Goal: Contribute content: Add original content to the website for others to see

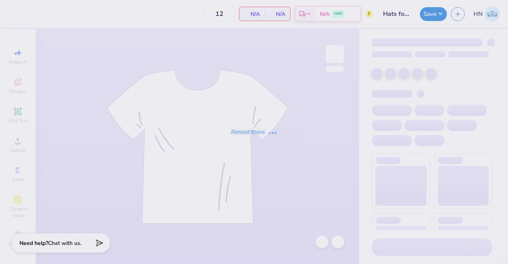
type input "16"
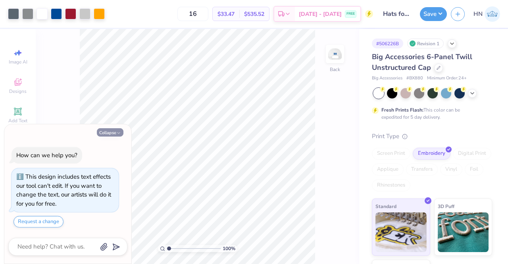
click at [118, 134] on icon "button" at bounding box center [118, 133] width 5 height 5
type textarea "x"
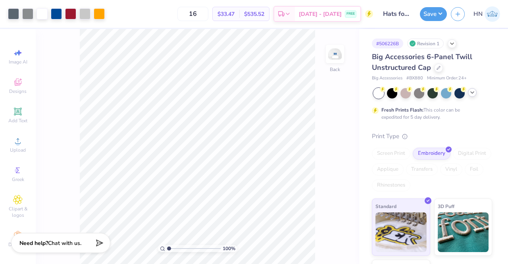
click at [474, 92] on icon at bounding box center [472, 92] width 6 height 6
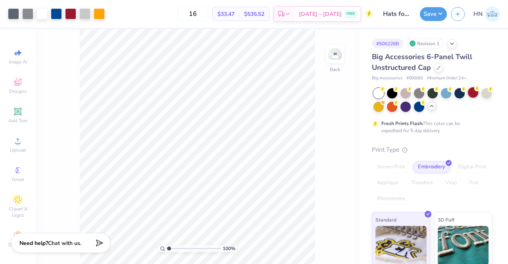
click at [476, 92] on div at bounding box center [473, 92] width 10 height 10
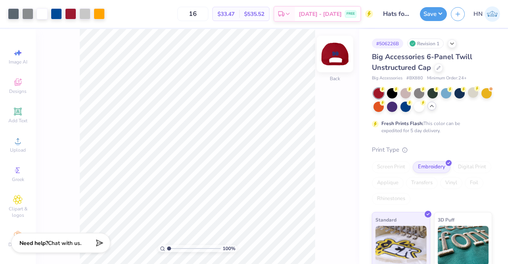
click at [341, 55] on img at bounding box center [335, 54] width 32 height 32
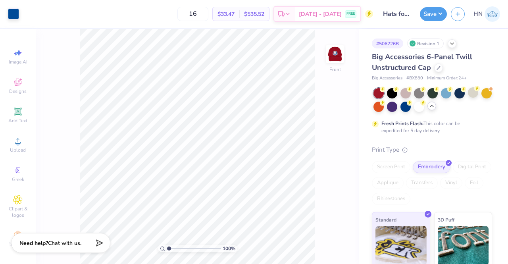
click at [341, 55] on img at bounding box center [335, 54] width 16 height 16
click at [15, 10] on div at bounding box center [13, 13] width 11 height 11
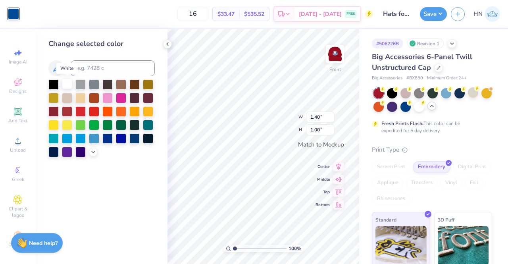
click at [67, 84] on div at bounding box center [67, 84] width 10 height 10
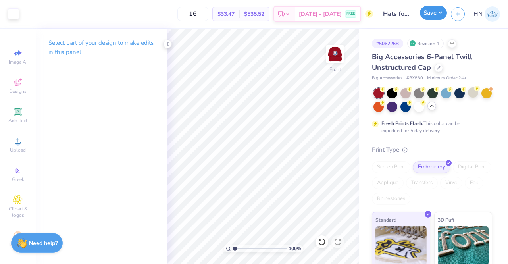
click at [441, 13] on button "Save" at bounding box center [433, 13] width 27 height 14
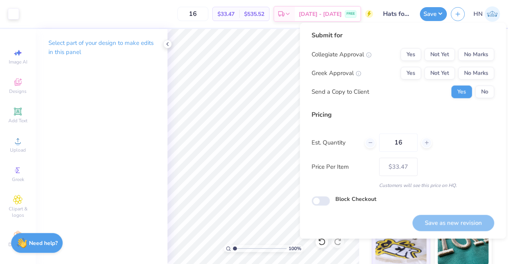
click at [471, 47] on div "Submit for Collegiate Approval Yes Not Yet No Marks Greek Approval Yes Not Yet …" at bounding box center [403, 67] width 183 height 73
click at [476, 52] on button "No Marks" at bounding box center [476, 54] width 36 height 13
click at [477, 75] on button "No Marks" at bounding box center [476, 73] width 36 height 13
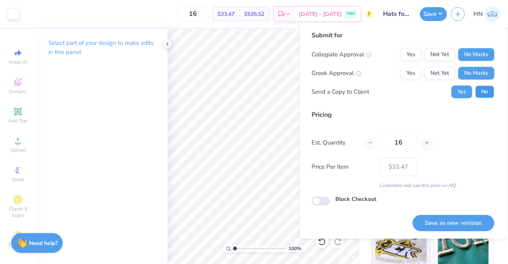
drag, startPoint x: 483, startPoint y: 88, endPoint x: 484, endPoint y: 103, distance: 15.6
click at [483, 89] on button "No" at bounding box center [484, 91] width 19 height 13
click at [452, 224] on button "Save as new revision" at bounding box center [454, 223] width 82 height 16
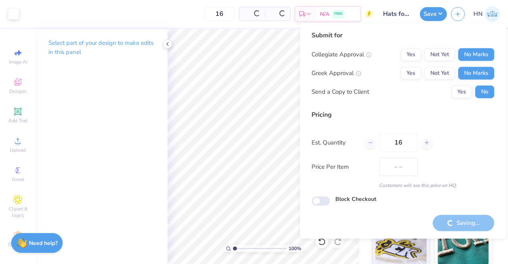
type input "$33.47"
